Goal: Task Accomplishment & Management: Manage account settings

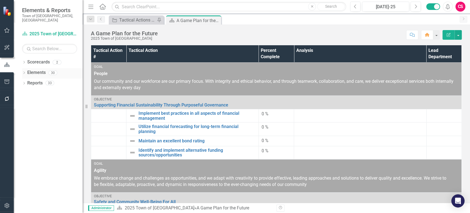
click at [34, 69] on link "Elements" at bounding box center [36, 72] width 18 height 6
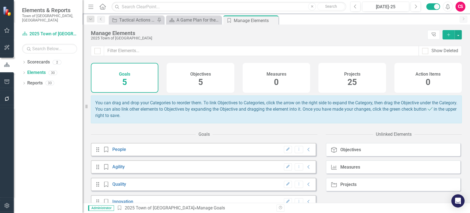
click at [343, 83] on div "Projects 25" at bounding box center [352, 78] width 68 height 30
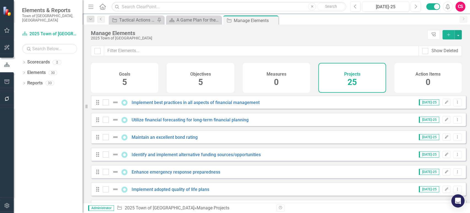
checkbox input "false"
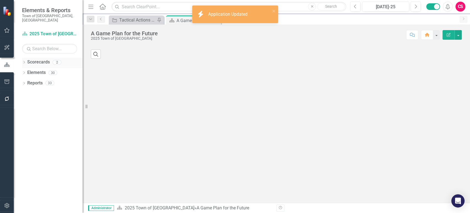
click at [31, 59] on link "Scorecards" at bounding box center [38, 62] width 23 height 6
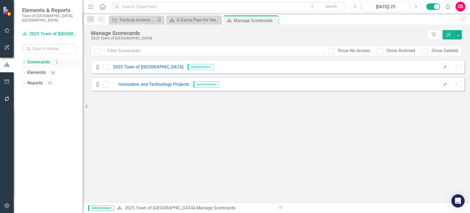
click at [23, 61] on icon "Dropdown" at bounding box center [24, 62] width 4 height 3
click at [390, 53] on div "Show Archived" at bounding box center [401, 51] width 29 height 6
click at [381, 52] on input "Show Archived" at bounding box center [379, 50] width 4 height 4
checkbox input "true"
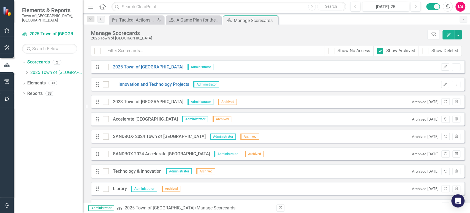
click at [444, 101] on icon "button" at bounding box center [445, 101] width 3 height 3
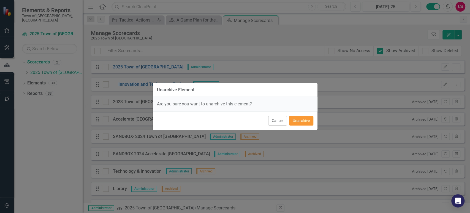
click at [306, 121] on button "Unarchive" at bounding box center [301, 121] width 24 height 10
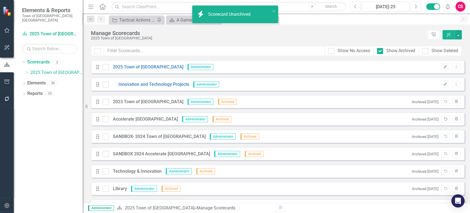
click at [444, 118] on icon "Unarchive" at bounding box center [446, 118] width 4 height 3
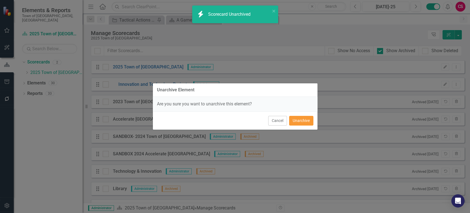
click at [300, 119] on button "Unarchive" at bounding box center [301, 121] width 24 height 10
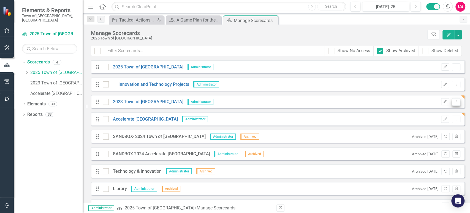
click at [454, 102] on icon "Dropdown Menu" at bounding box center [456, 102] width 5 height 4
click at [454, 101] on icon "Dropdown Menu" at bounding box center [456, 102] width 5 height 4
click at [452, 105] on button "Dropdown Menu" at bounding box center [456, 101] width 9 height 7
click at [414, 121] on link "Copy Duplicate Scorecard" at bounding box center [425, 121] width 61 height 10
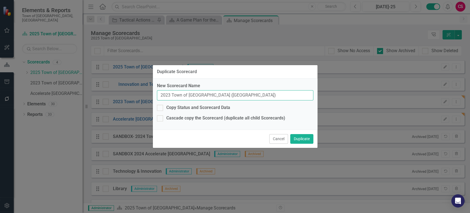
click at [171, 96] on input "2023 Town of [GEOGRAPHIC_DATA] ([GEOGRAPHIC_DATA])" at bounding box center [235, 95] width 156 height 10
type input "TEST FOR DUPLICATE"
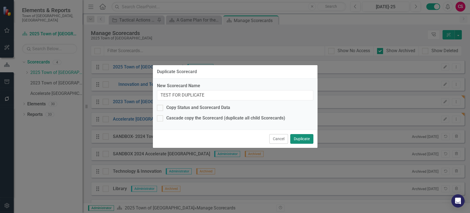
click at [312, 138] on button "Duplicate" at bounding box center [301, 139] width 23 height 10
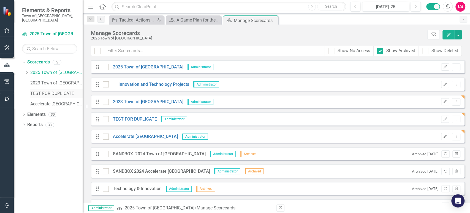
click at [69, 92] on div "TEST FOR DUPLICATE" at bounding box center [56, 93] width 52 height 9
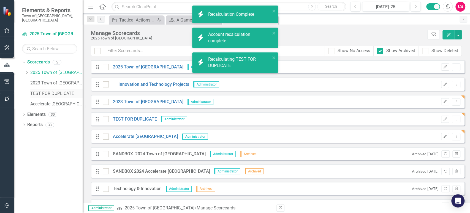
click at [55, 90] on link "TEST FOR DUPLICATE" at bounding box center [56, 93] width 52 height 6
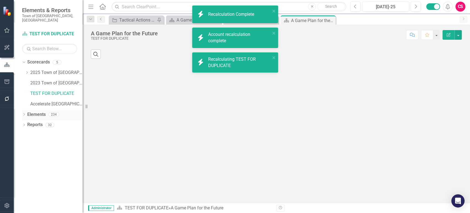
click at [35, 111] on link "Elements" at bounding box center [36, 114] width 18 height 6
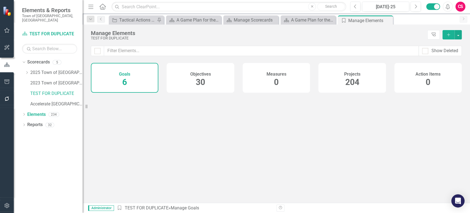
click at [362, 80] on div "Projects 204" at bounding box center [352, 78] width 68 height 30
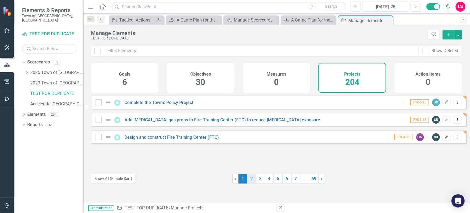
click at [249, 179] on link "2" at bounding box center [251, 178] width 9 height 9
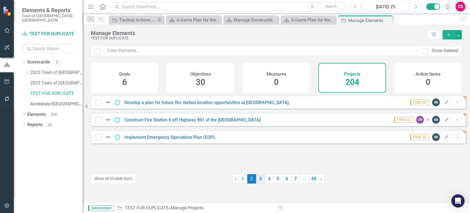
click at [258, 179] on link "3" at bounding box center [260, 178] width 9 height 9
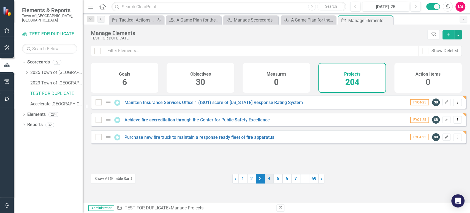
click at [267, 179] on link "4" at bounding box center [269, 178] width 9 height 9
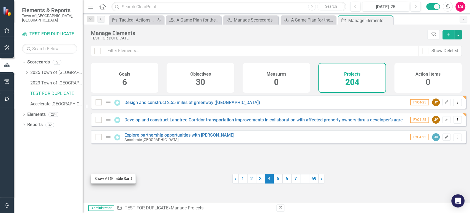
drag, startPoint x: 126, startPoint y: 185, endPoint x: 123, endPoint y: 181, distance: 4.3
click at [123, 181] on div "Show All (Enable Sort) Design and construct 2.55 miles of greenway ([GEOGRAPHIC…" at bounding box center [278, 141] width 375 height 93
click at [123, 181] on button "Show All (Enable Sort)" at bounding box center [113, 179] width 45 height 10
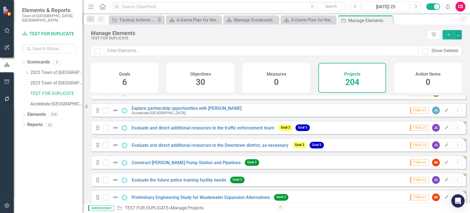
scroll to position [183, 0]
click at [443, 114] on button "Edit" at bounding box center [447, 110] width 8 height 7
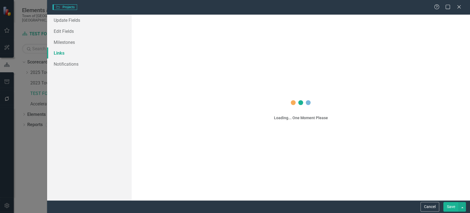
click at [67, 54] on link "Links" at bounding box center [89, 52] width 85 height 11
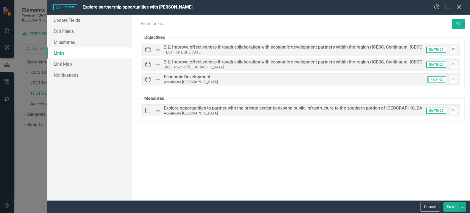
click at [456, 50] on button "Unlink" at bounding box center [454, 49] width 8 height 7
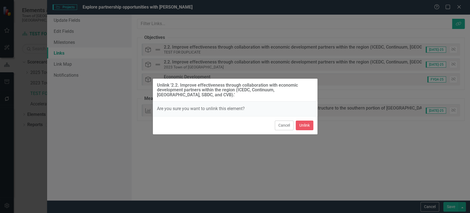
scroll to position [0, 0]
click at [309, 129] on button "Unlink" at bounding box center [305, 125] width 18 height 10
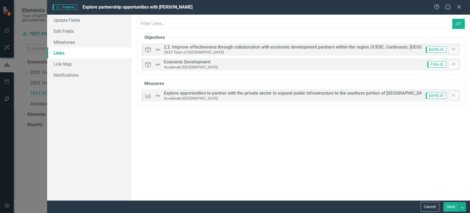
click at [448, 207] on button "Save" at bounding box center [451, 207] width 15 height 10
